Goal: Register for event/course

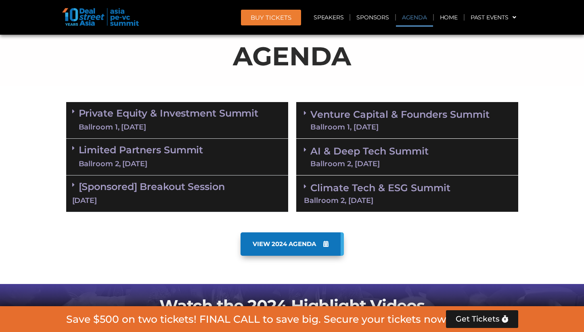
scroll to position [433, 0]
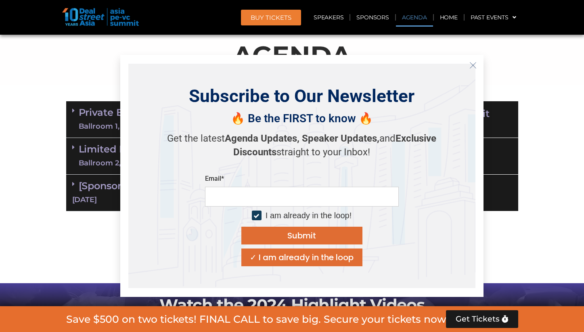
click at [470, 65] on icon "Close" at bounding box center [472, 65] width 7 height 7
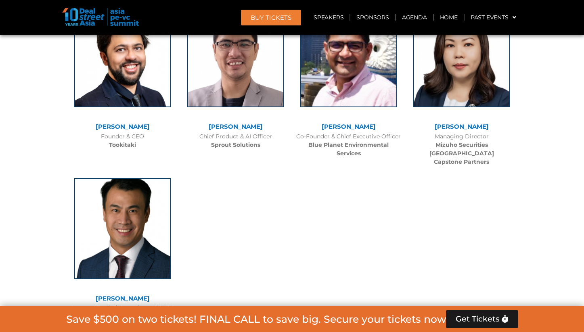
scroll to position [5599, 0]
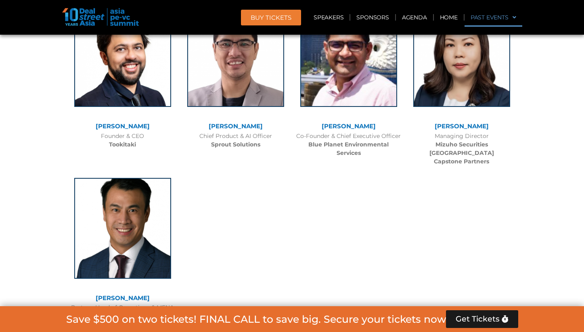
click at [494, 16] on link "Past Events" at bounding box center [493, 17] width 58 height 19
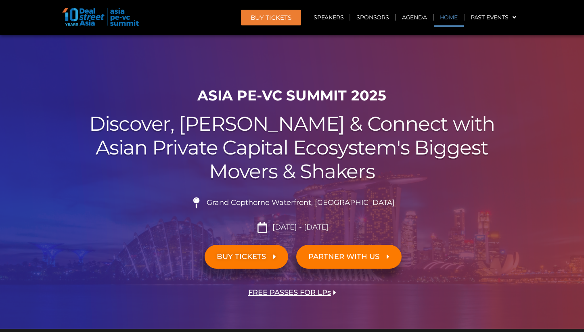
click at [448, 25] on link "Home" at bounding box center [449, 17] width 30 height 19
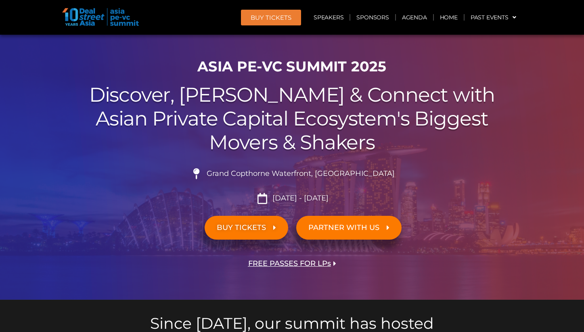
scroll to position [42, 0]
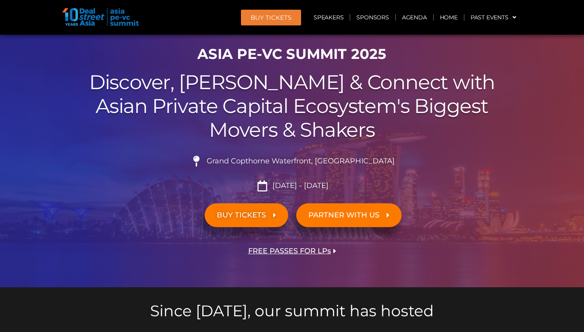
click at [292, 253] on span "FREE PASSES FOR LPs" at bounding box center [289, 251] width 83 height 8
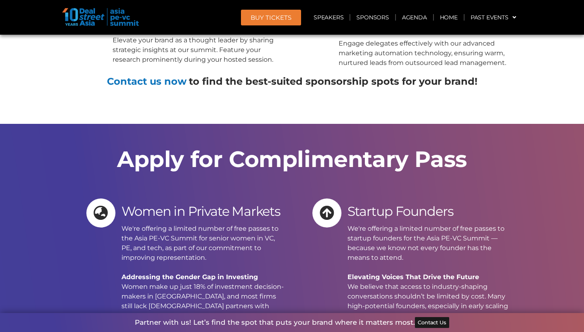
scroll to position [8142, 0]
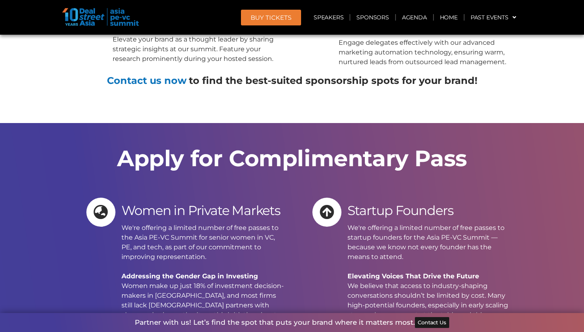
drag, startPoint x: 348, startPoint y: 206, endPoint x: 419, endPoint y: 233, distance: 76.0
copy p "Who’s Eligible Founders who’ve raised at least a Series A round, based in [GEOG…"
